Goal: Transaction & Acquisition: Purchase product/service

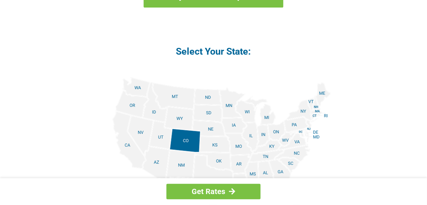
scroll to position [903, 0]
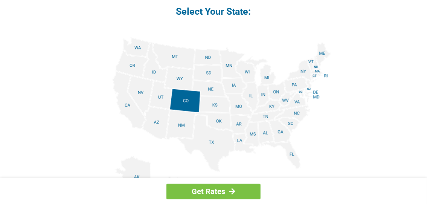
click at [161, 126] on img at bounding box center [213, 122] width 235 height 170
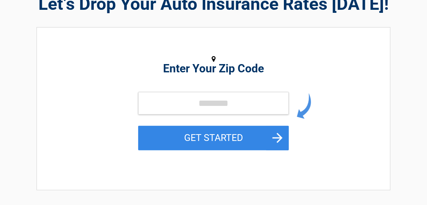
scroll to position [38, 0]
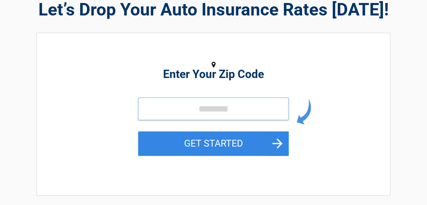
click at [174, 114] on input "tel" at bounding box center [213, 108] width 151 height 23
type input "*****"
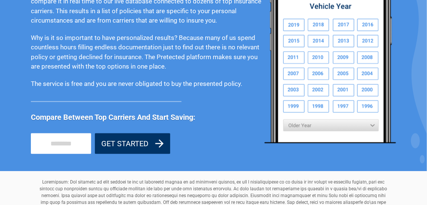
scroll to position [756, 0]
